Goal: Feedback & Contribution: Submit feedback/report problem

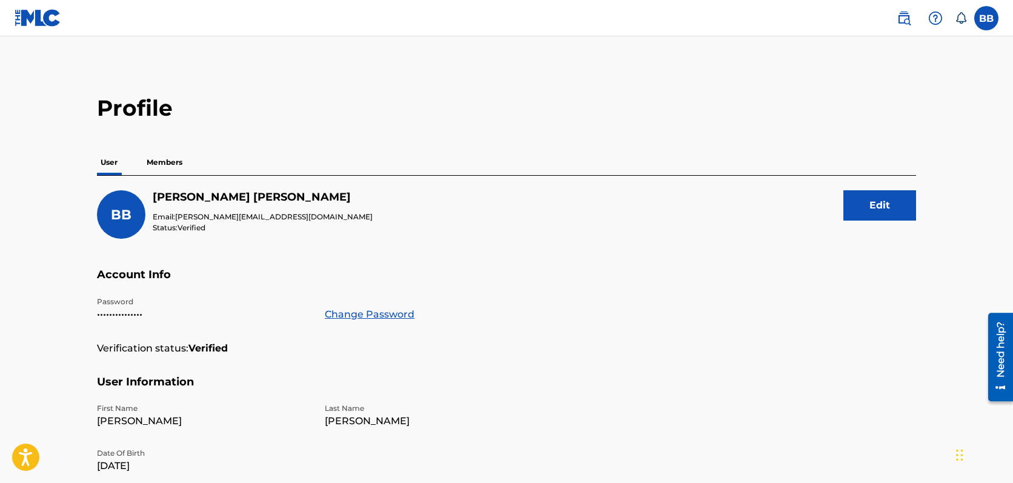
click at [171, 159] on p "Members" at bounding box center [164, 162] width 43 height 25
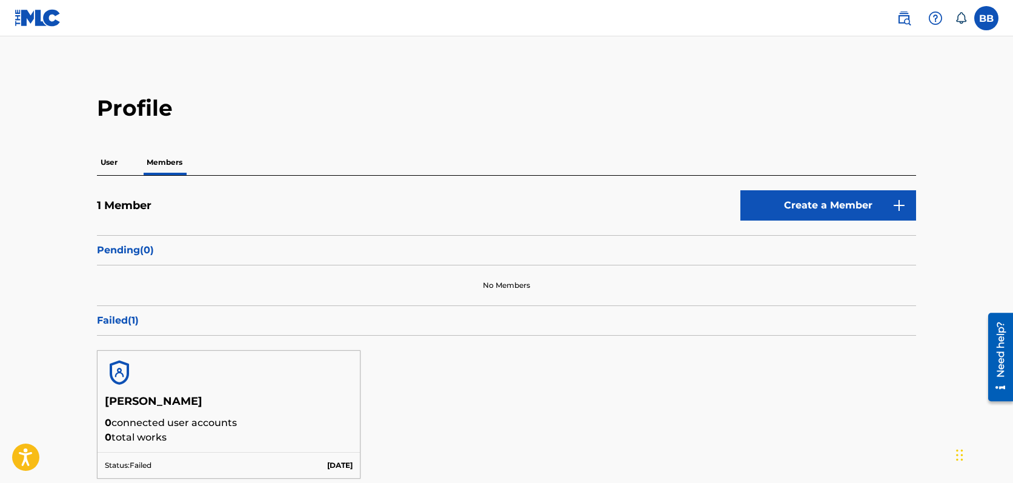
scroll to position [97, 0]
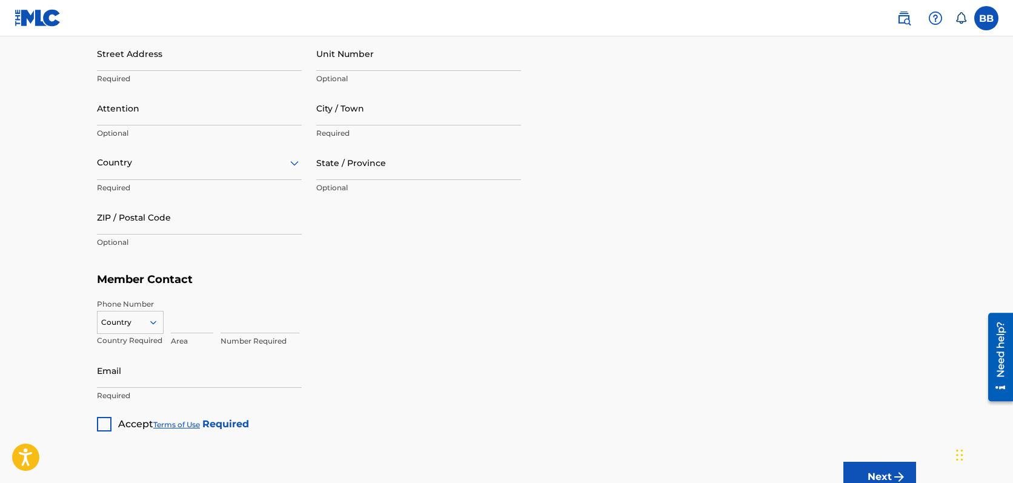
scroll to position [699, 0]
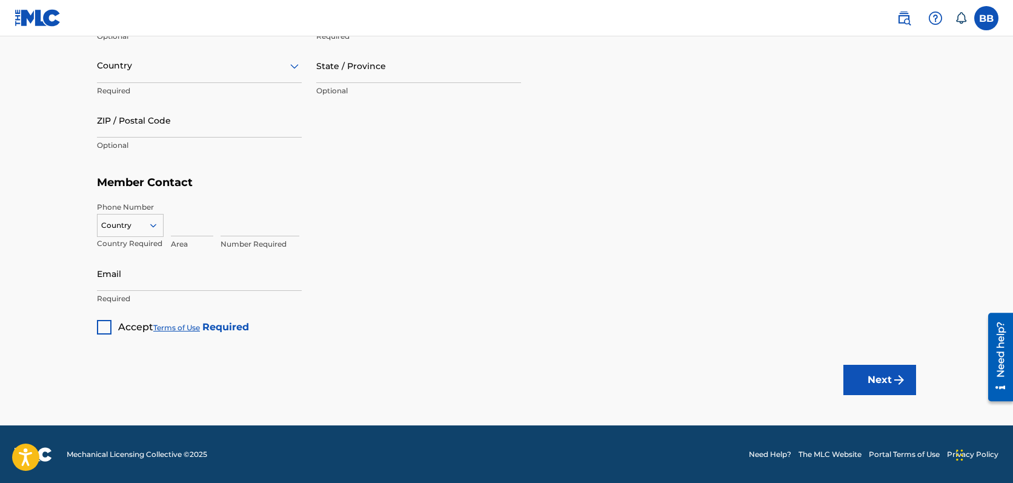
click at [155, 224] on icon at bounding box center [153, 226] width 6 height 4
click at [298, 184] on h5 "Member Contact" at bounding box center [506, 183] width 819 height 26
click at [873, 377] on button "Next" at bounding box center [879, 380] width 73 height 30
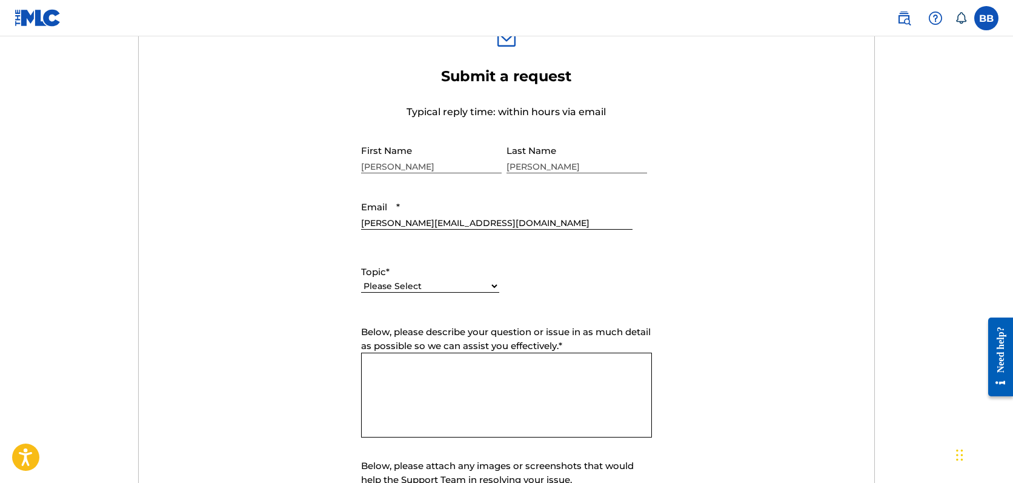
scroll to position [422, 0]
click at [400, 361] on textarea "Below, please describe your question or issue in as much detail as possible so …" at bounding box center [506, 393] width 291 height 85
click at [593, 367] on textarea "I thanked MLC for their prompt response. I was requsting the contact" at bounding box center [506, 393] width 291 height 85
click at [430, 382] on textarea "I thanked MLC for their prompt response. I was requesting the contact" at bounding box center [506, 393] width 291 height 85
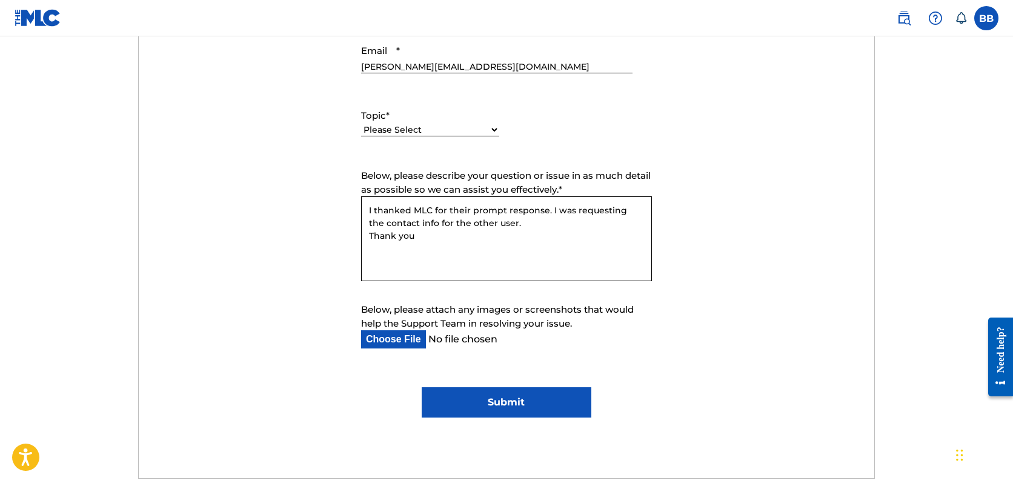
scroll to position [592, 0]
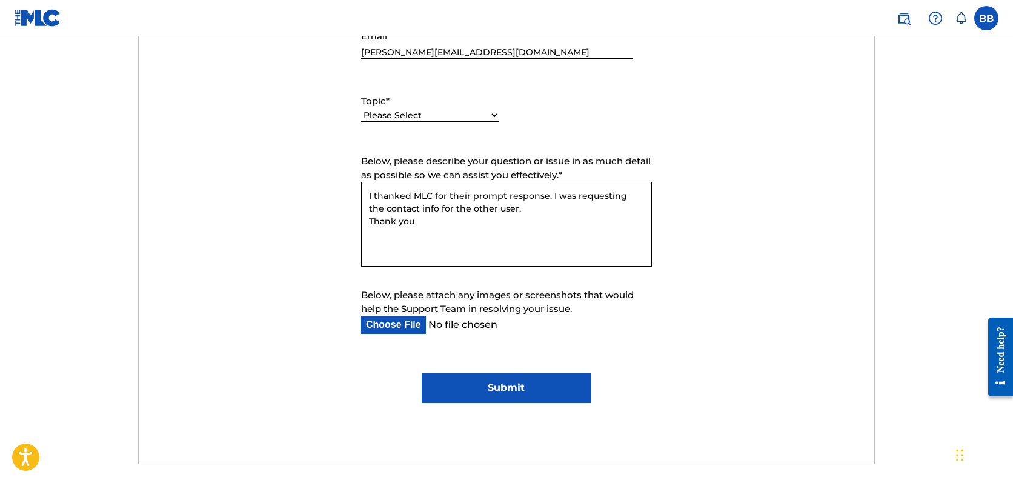
type textarea "I thanked MLC for their prompt response. I was requesting the contact info for …"
click at [530, 382] on input "Submit" at bounding box center [506, 388] width 169 height 30
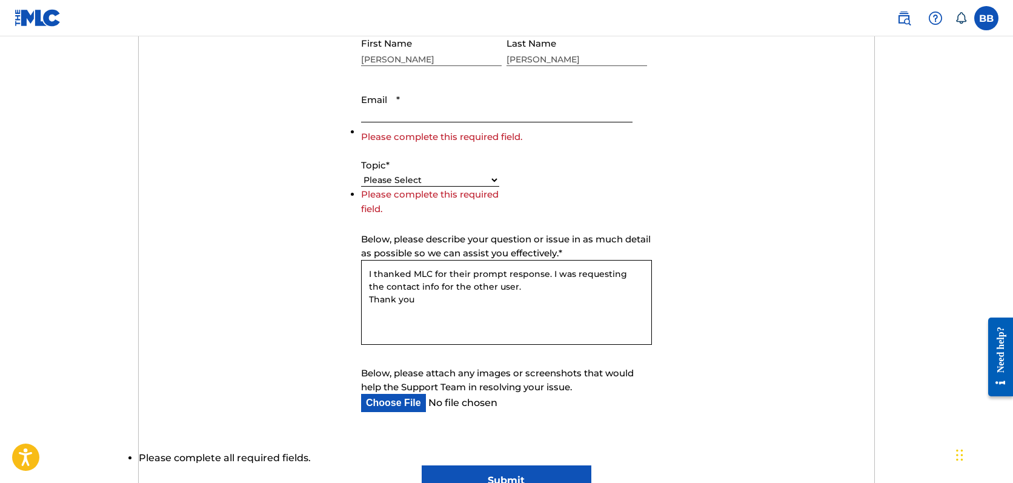
scroll to position [418, 0]
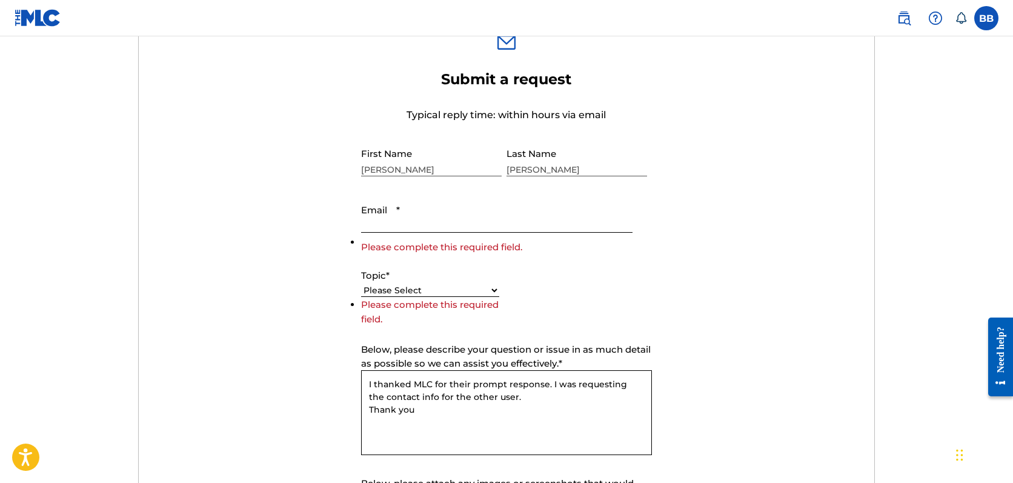
click at [485, 225] on input "Email *" at bounding box center [496, 215] width 271 height 35
type input "[PERSON_NAME][EMAIL_ADDRESS][DOMAIN_NAME]"
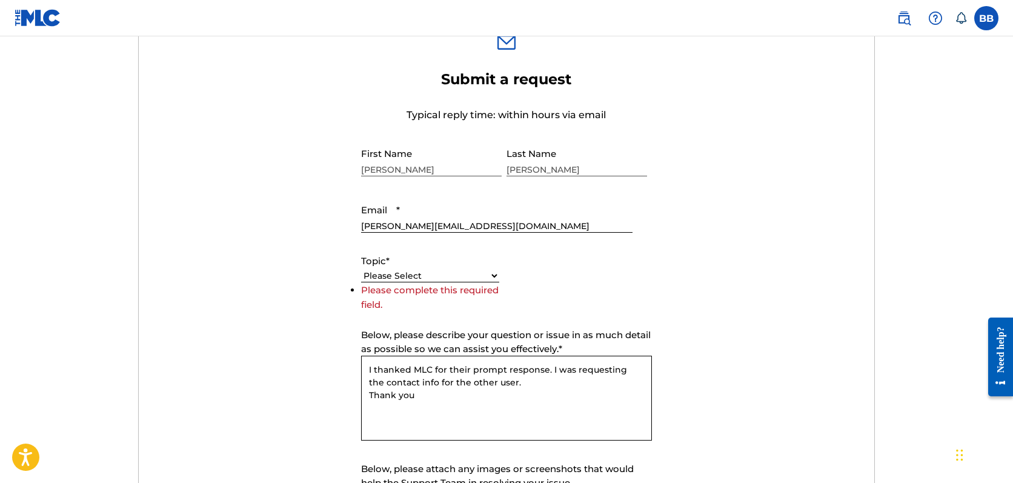
click at [454, 270] on select "Please Select I need help with my account I need help with managing my catalog …" at bounding box center [430, 276] width 138 height 13
click at [448, 276] on select "Please Select I need help with my account I need help with managing my catalog …" at bounding box center [430, 276] width 138 height 13
click at [421, 269] on div "Please Select I need help with my account I need help with managing my catalog …" at bounding box center [430, 275] width 138 height 15
click at [421, 273] on select "Please Select I need help with my account I need help with managing my catalog …" at bounding box center [430, 276] width 138 height 13
click at [494, 277] on select "Please Select I need help with my account I need help with managing my catalog …" at bounding box center [430, 276] width 138 height 13
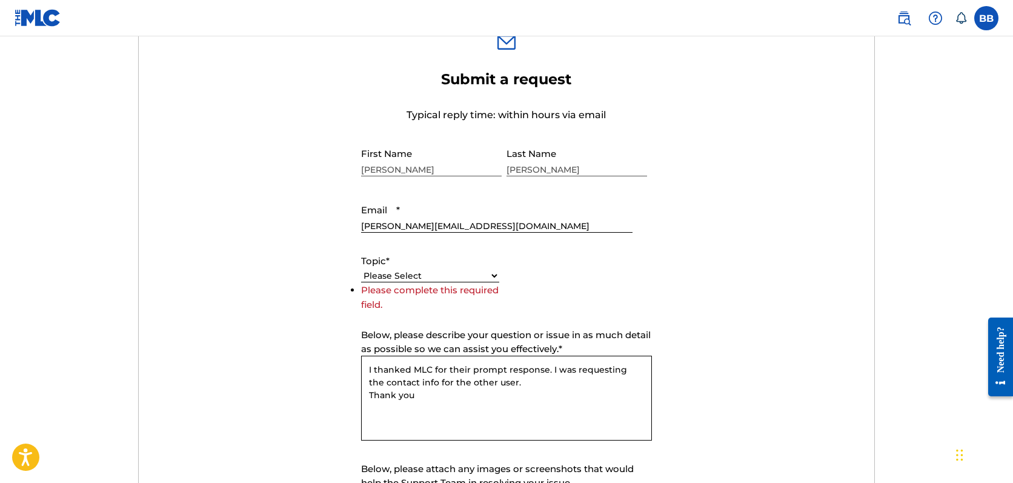
select select "I need help with my account"
click at [361, 282] on select "Please Select I need help with my account I need help with managing my catalog …" at bounding box center [430, 276] width 138 height 13
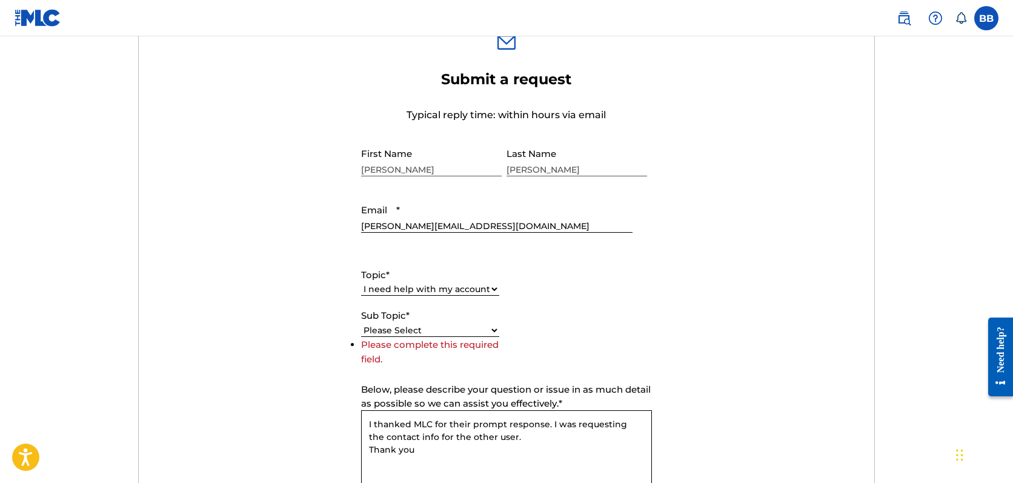
click at [494, 333] on select "Please Select I need help with my user account I can't log in to my user accoun…" at bounding box center [430, 330] width 138 height 13
select select "I need help with my user account"
click at [361, 337] on select "Please Select I need help with my user account I can't log in to my user accoun…" at bounding box center [430, 330] width 138 height 13
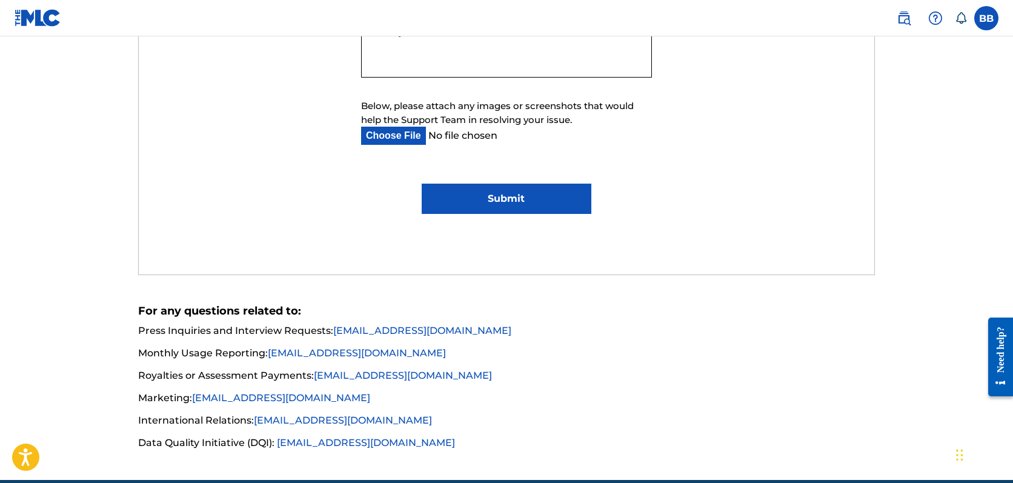
scroll to position [852, 0]
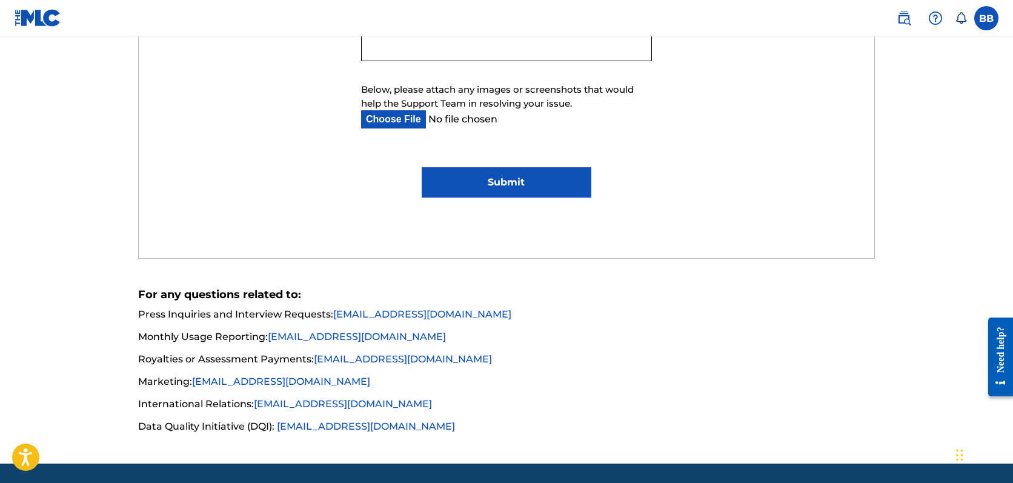
click at [534, 186] on input "Submit" at bounding box center [506, 182] width 169 height 30
